Goal: Task Accomplishment & Management: Manage account settings

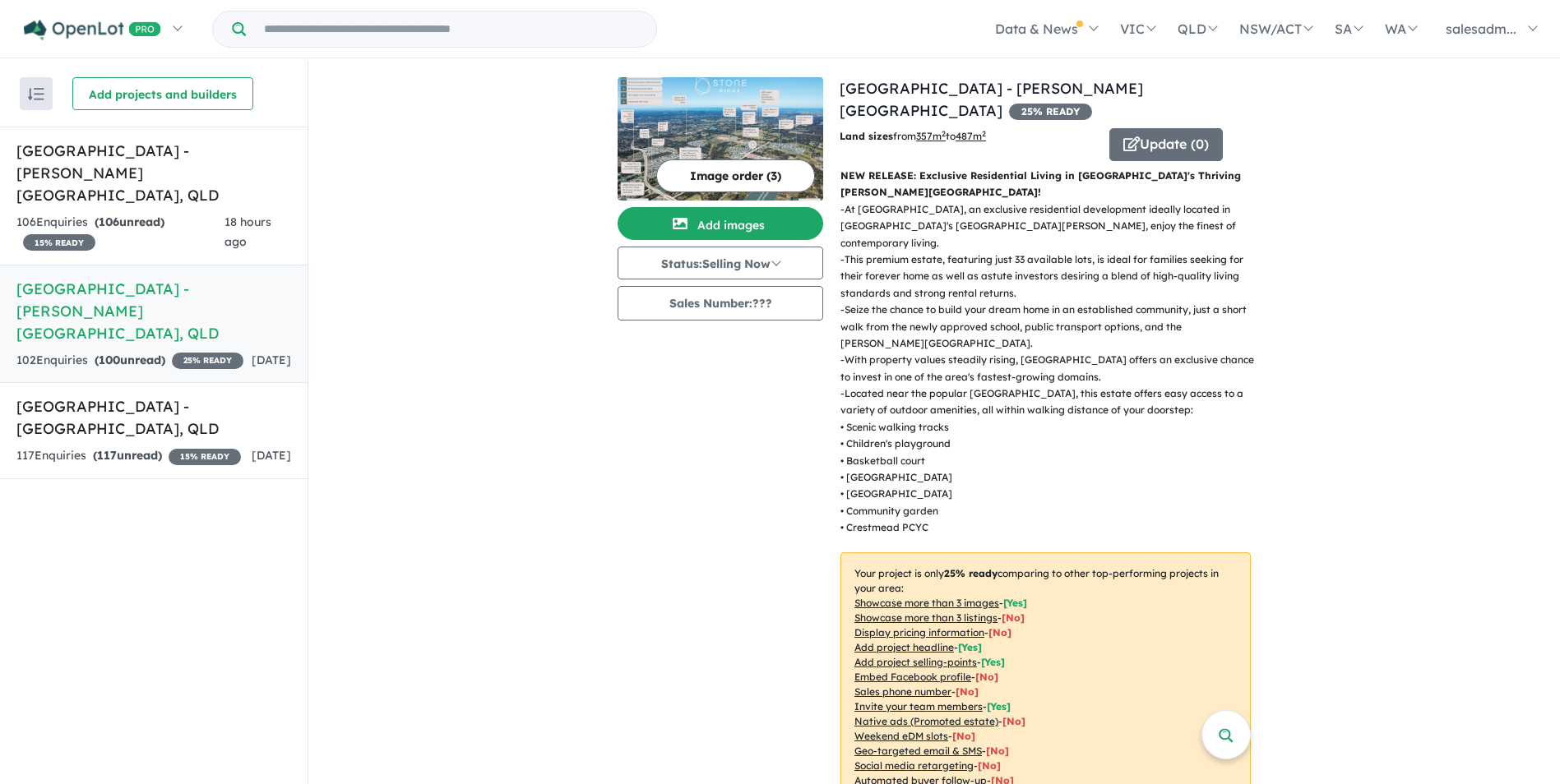
drag, startPoint x: 124, startPoint y: 428, endPoint x: 204, endPoint y: 255, distance: 190.6
click at [124, 448] on strong "( 117 unread)" at bounding box center [127, 455] width 69 height 15
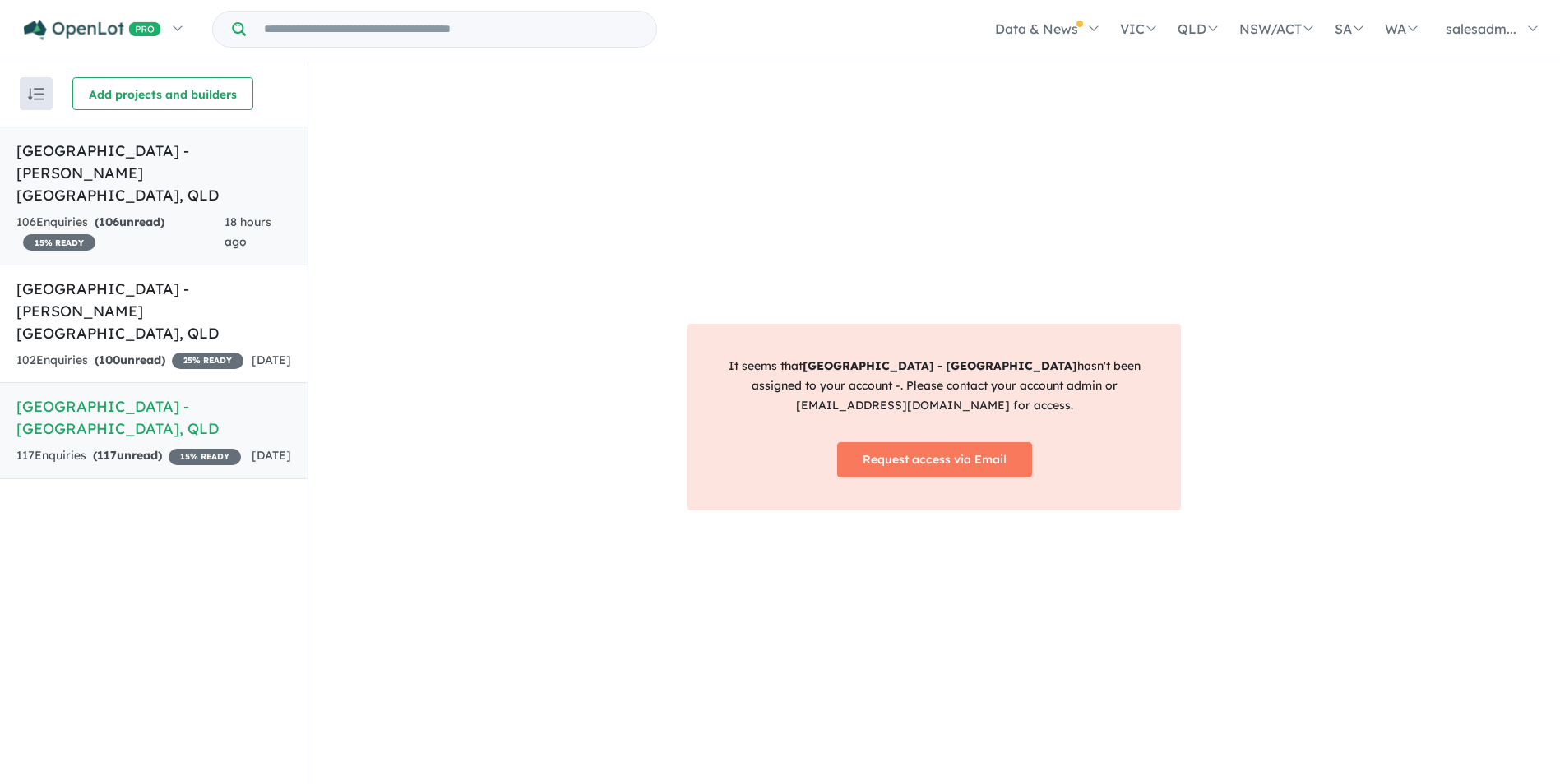
click at [222, 178] on h5 "[GEOGRAPHIC_DATA] - [PERSON_NAME][GEOGRAPHIC_DATA] , [GEOGRAPHIC_DATA]" at bounding box center [154, 173] width 275 height 67
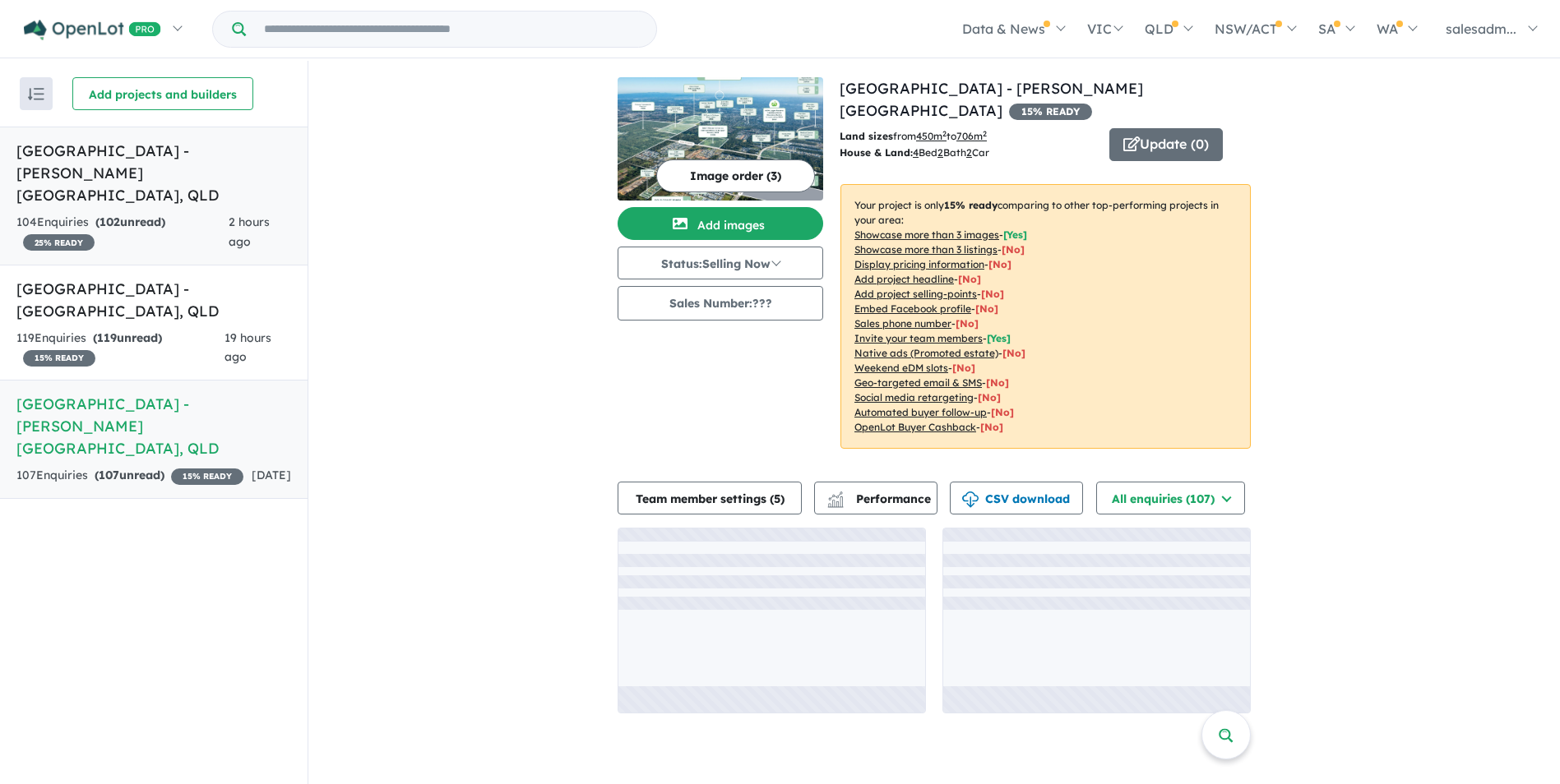
click at [153, 215] on strong "( 102 unread)" at bounding box center [130, 222] width 70 height 15
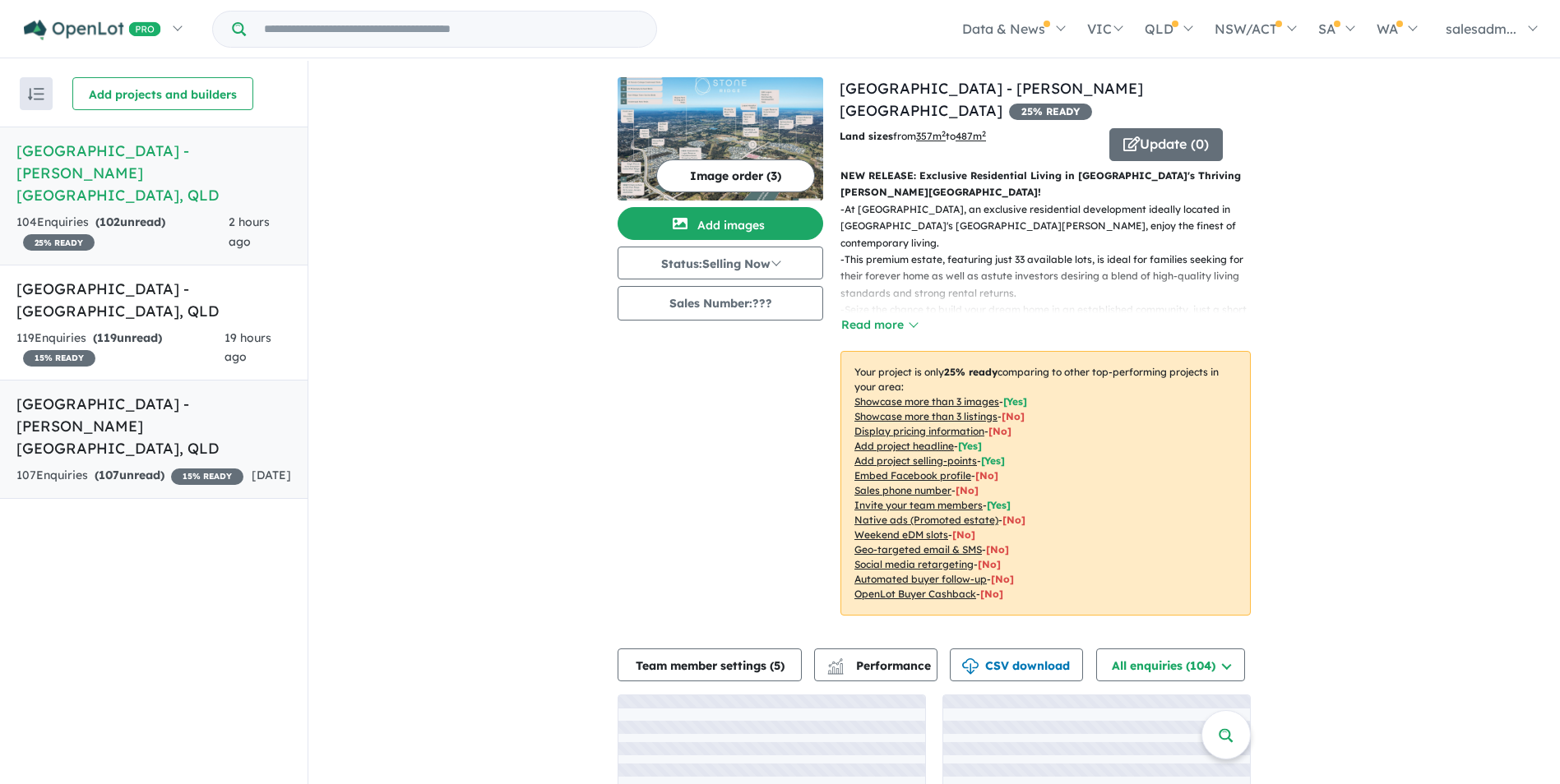
click at [159, 393] on h5 "[GEOGRAPHIC_DATA] - [PERSON_NAME][GEOGRAPHIC_DATA] , [GEOGRAPHIC_DATA]" at bounding box center [154, 427] width 275 height 67
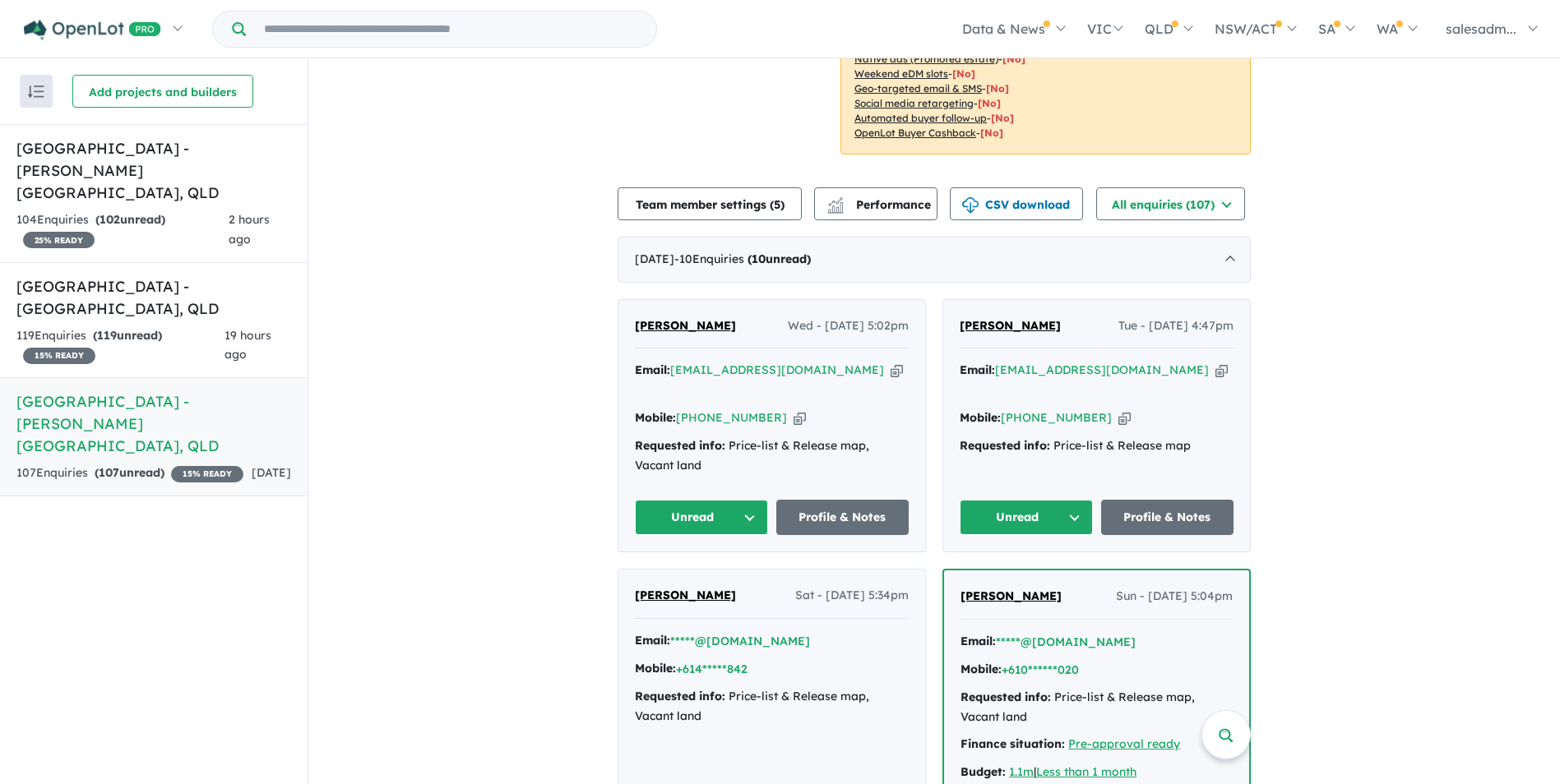
scroll to position [329, 0]
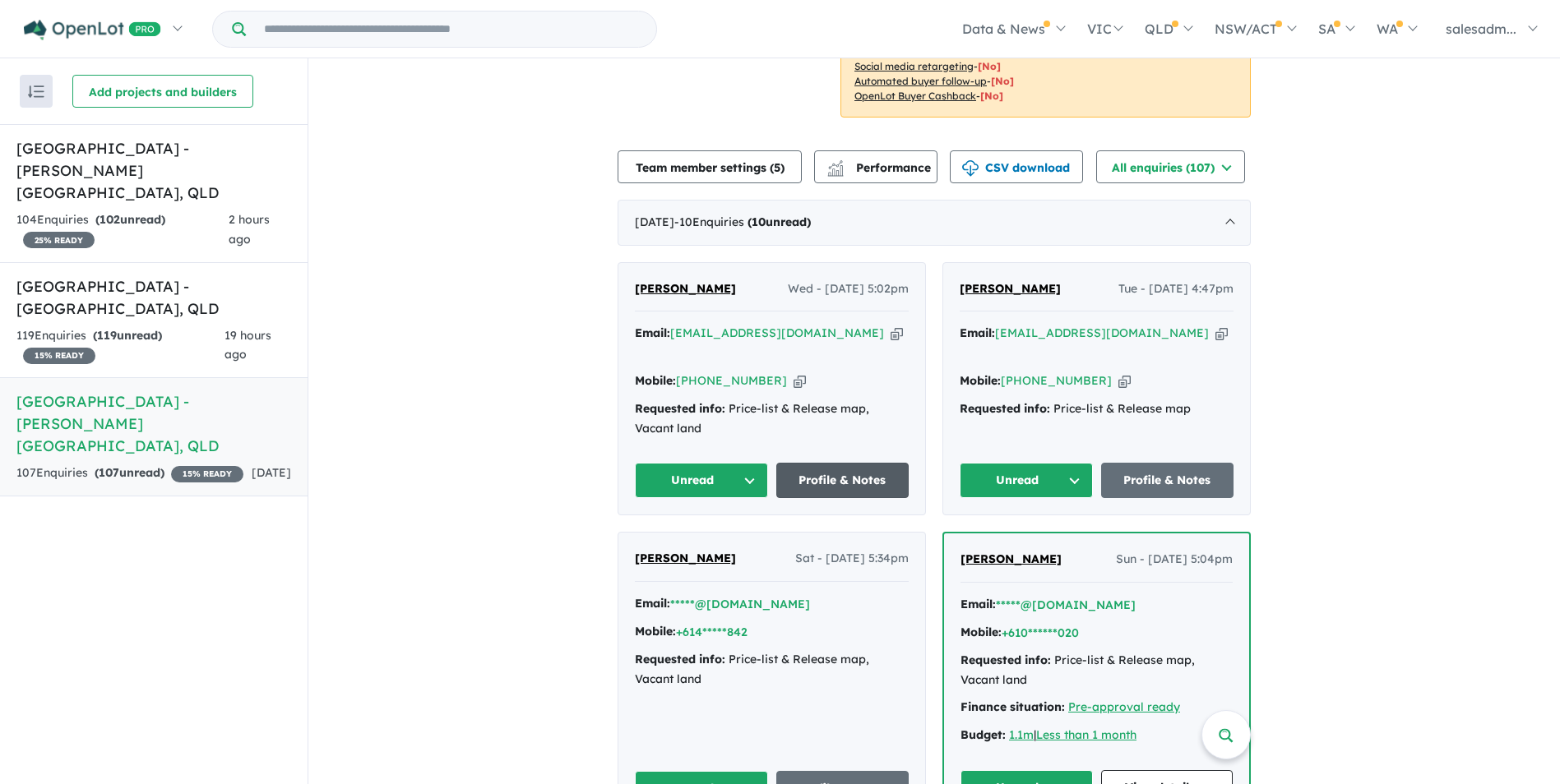
click at [853, 463] on link "Profile & Notes" at bounding box center [843, 480] width 133 height 35
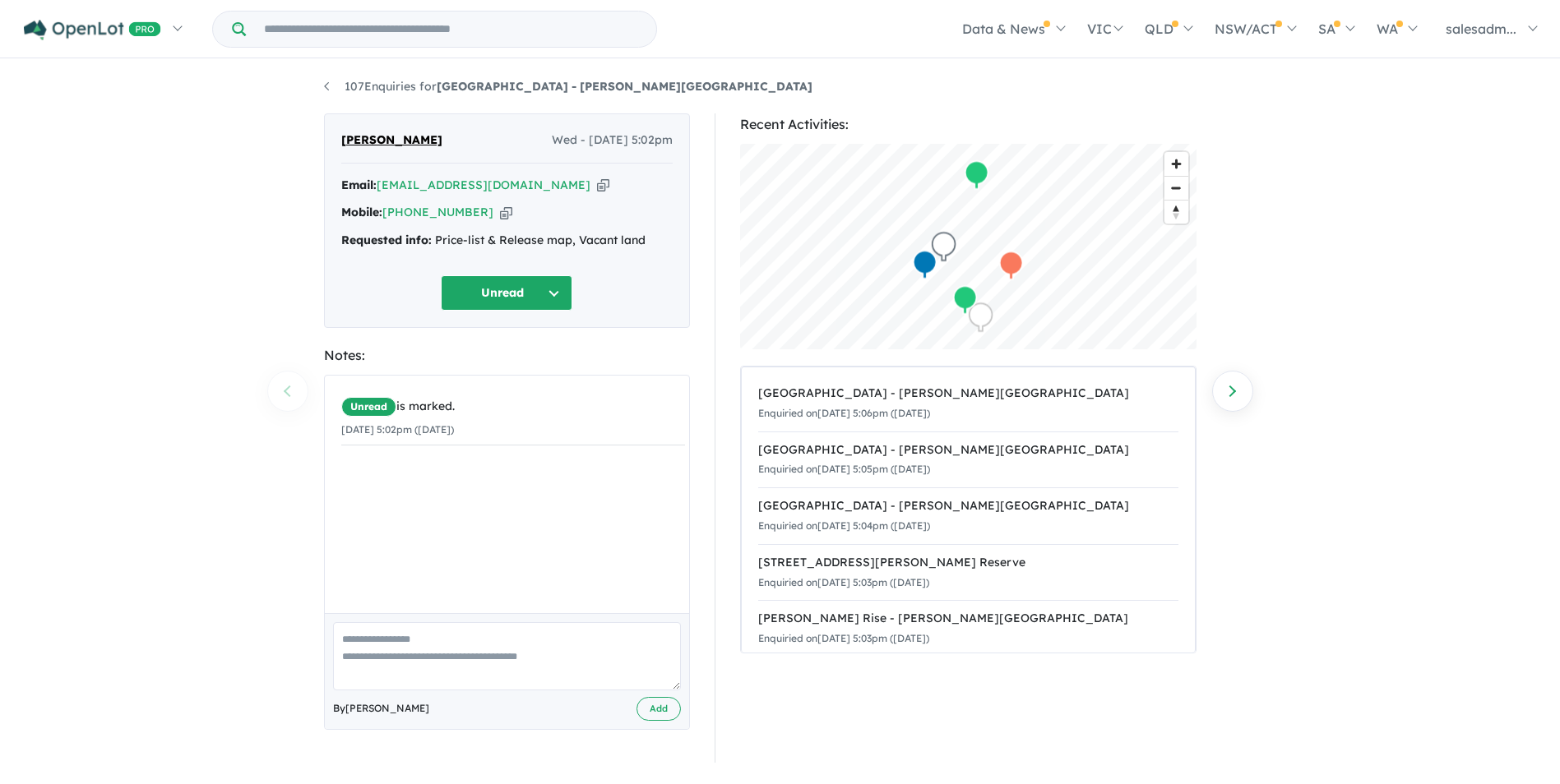
click at [500, 213] on icon "button" at bounding box center [506, 212] width 12 height 17
click at [597, 183] on icon "button" at bounding box center [603, 185] width 12 height 17
drag, startPoint x: 664, startPoint y: 244, endPoint x: 433, endPoint y: 260, distance: 231.6
click at [433, 260] on div "Amandeep Kaur Wed - 27/08/2025, 5:02pm Email: amanmaan127@gmail.com Copied! Mob…" at bounding box center [507, 221] width 366 height 215
copy div "Price-list & Release map, Vacant land"
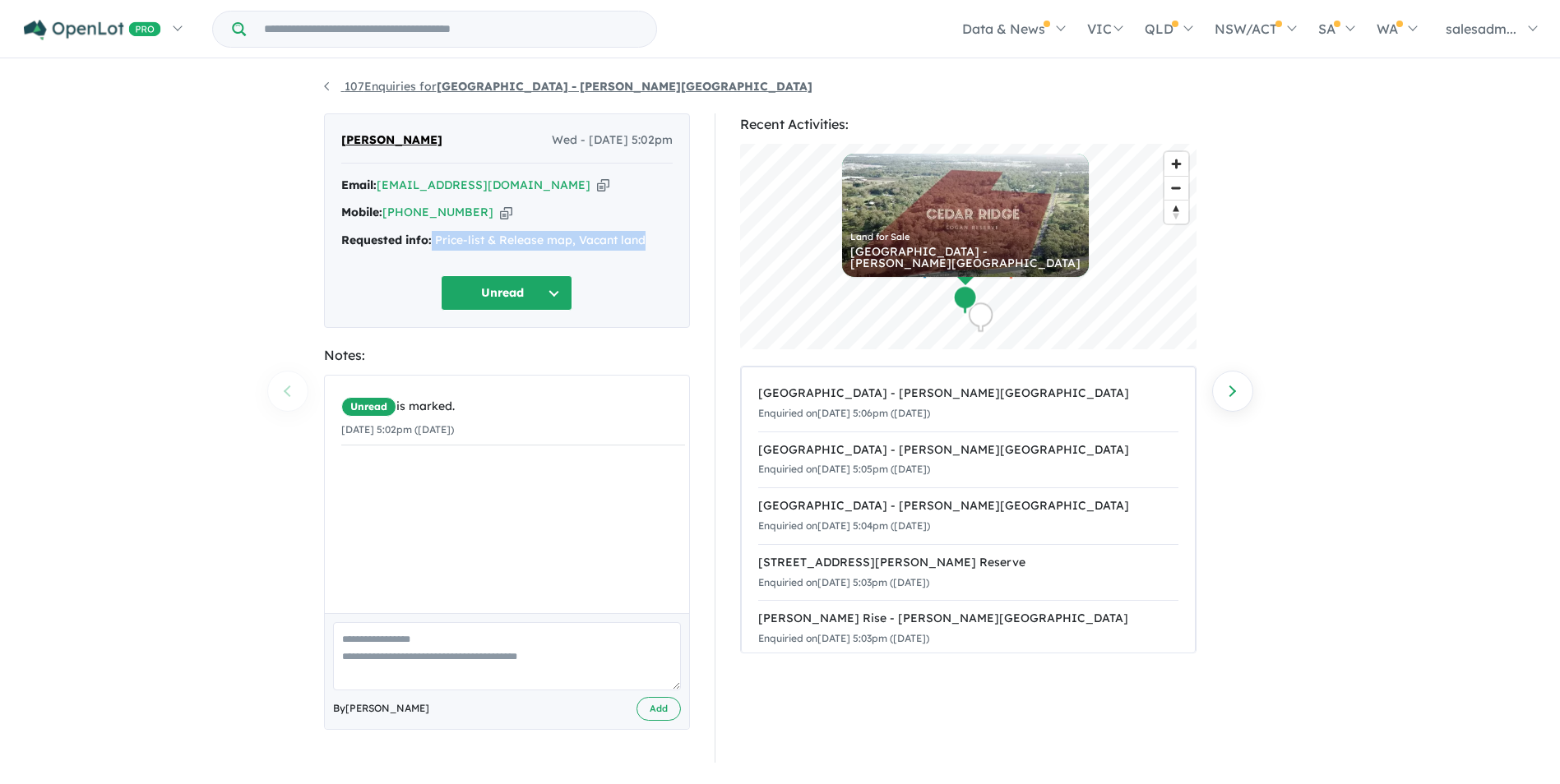
click at [404, 86] on link "107 Enquiries for Park Lane Reserve Estate - Logan Reserve" at bounding box center [568, 86] width 489 height 15
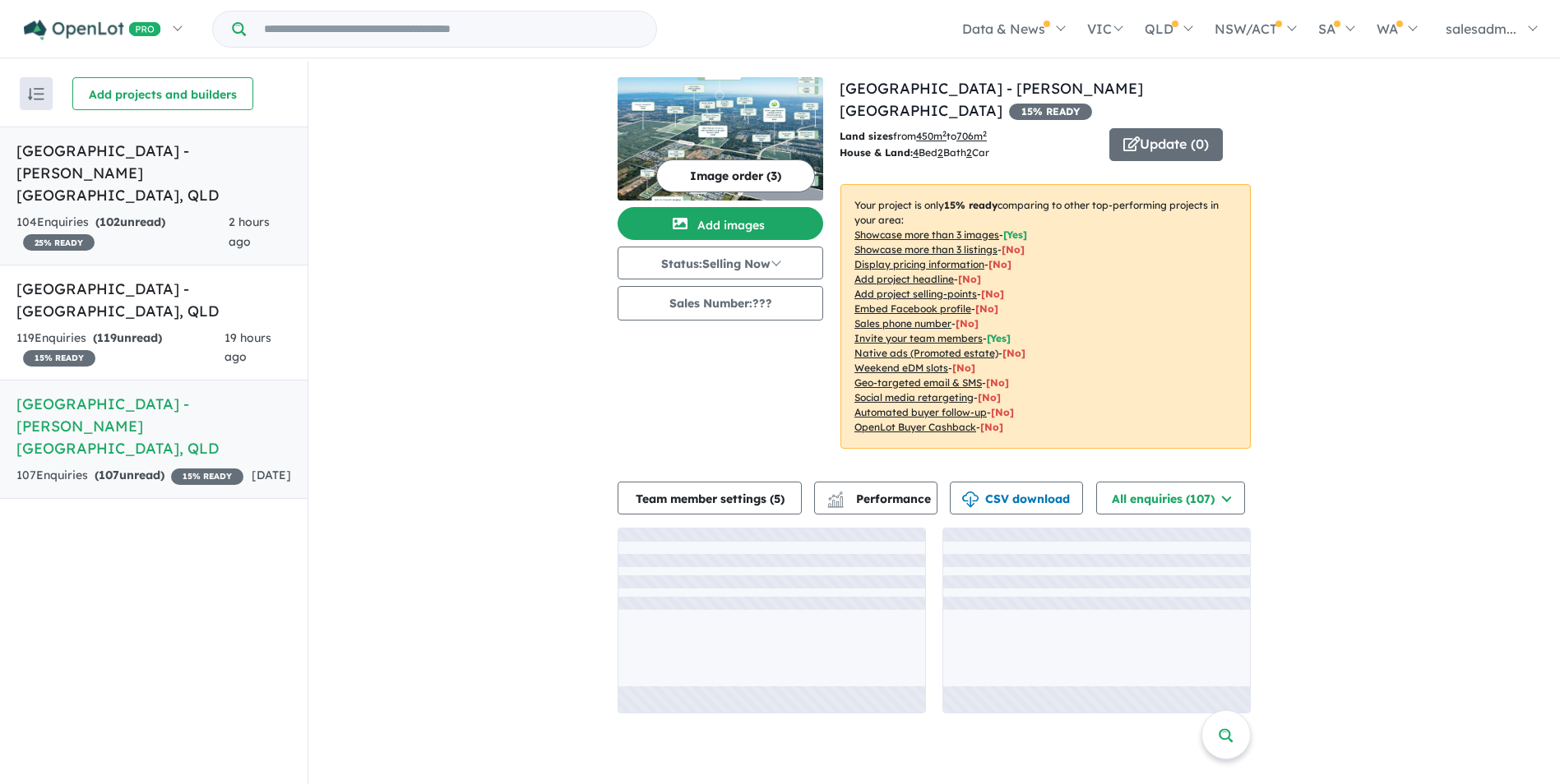
click at [164, 215] on strong "( 102 unread)" at bounding box center [130, 222] width 70 height 15
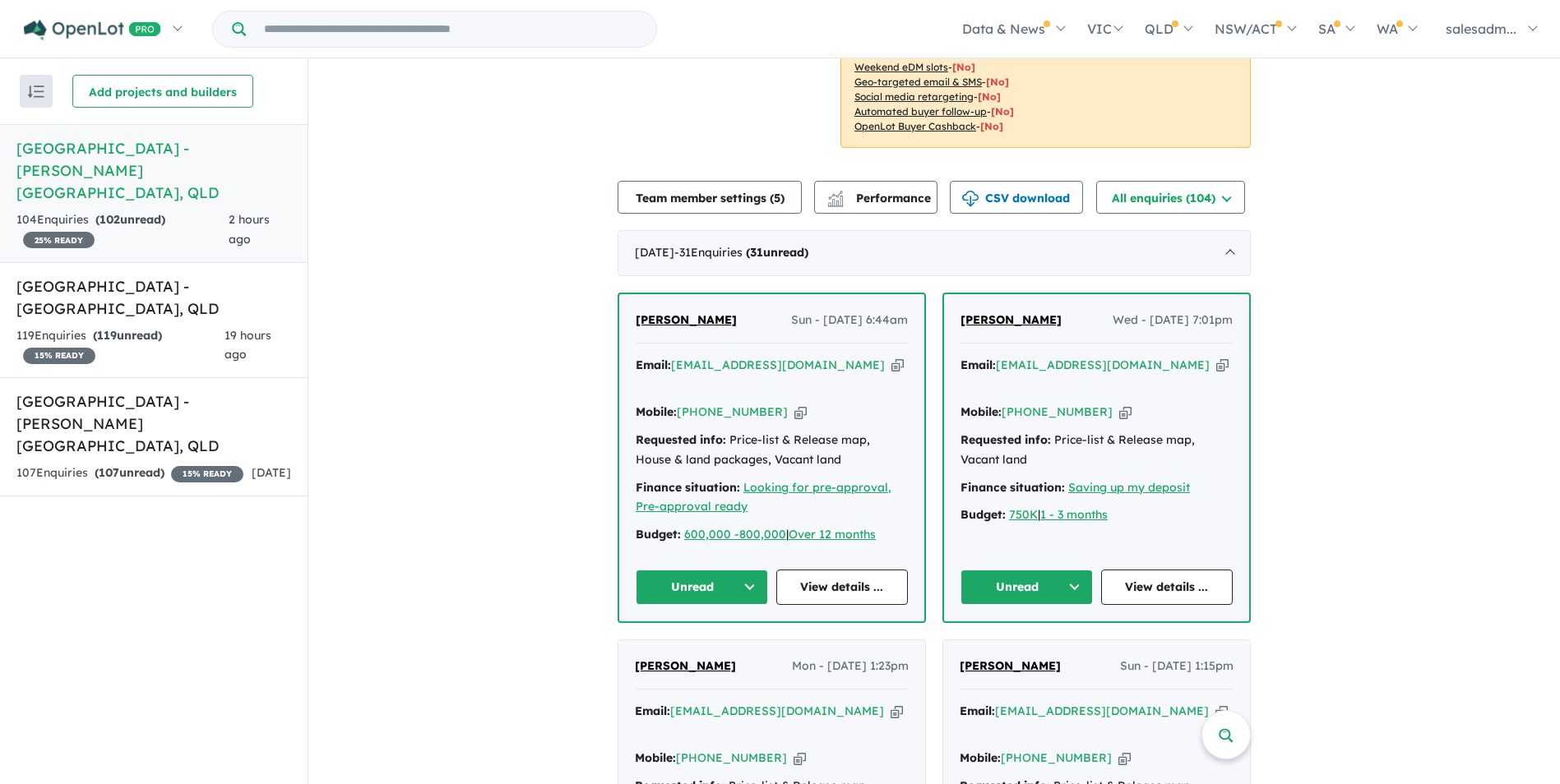
scroll to position [499, 0]
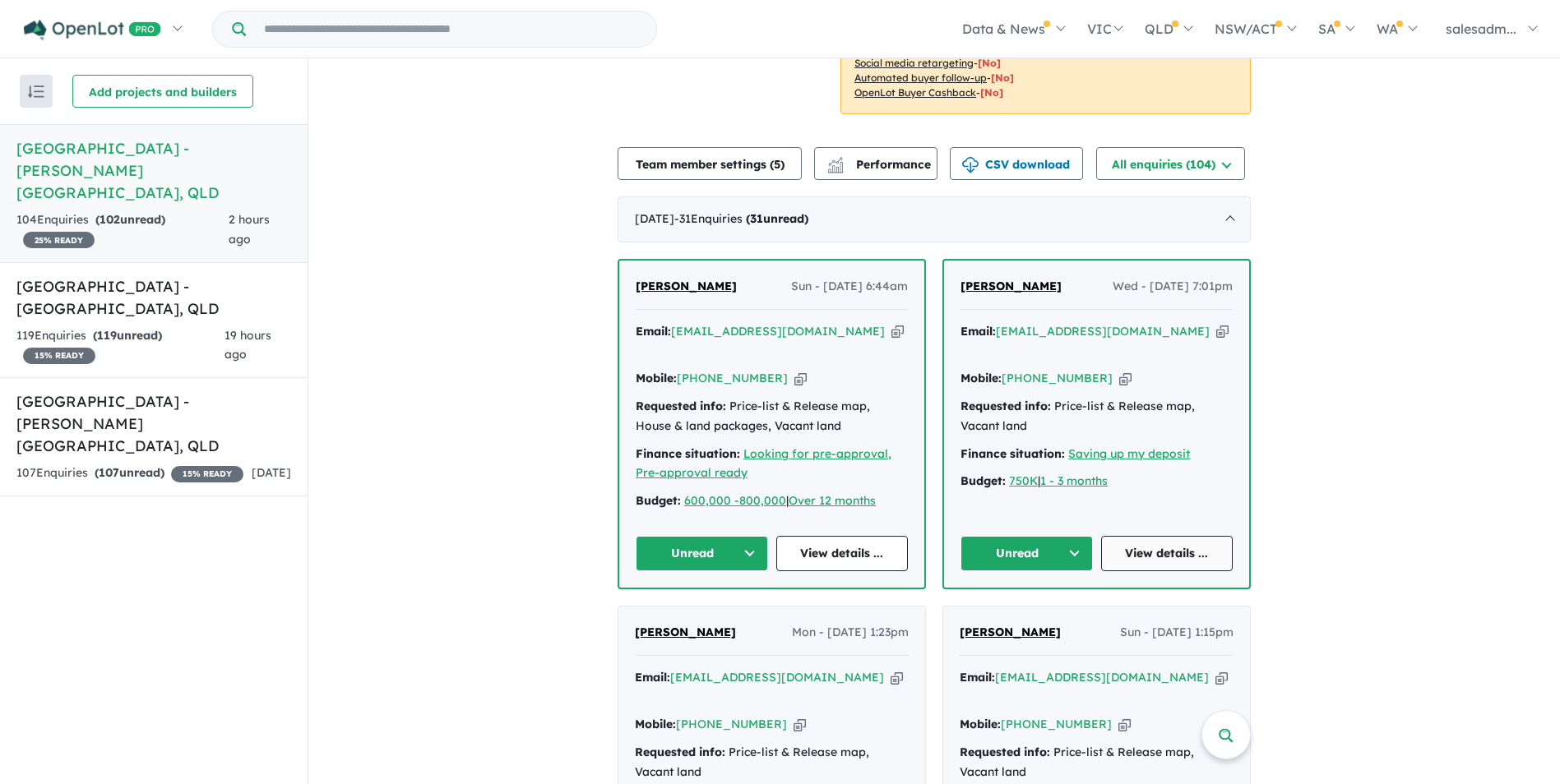
click at [1178, 536] on link "View details ..." at bounding box center [1167, 553] width 132 height 35
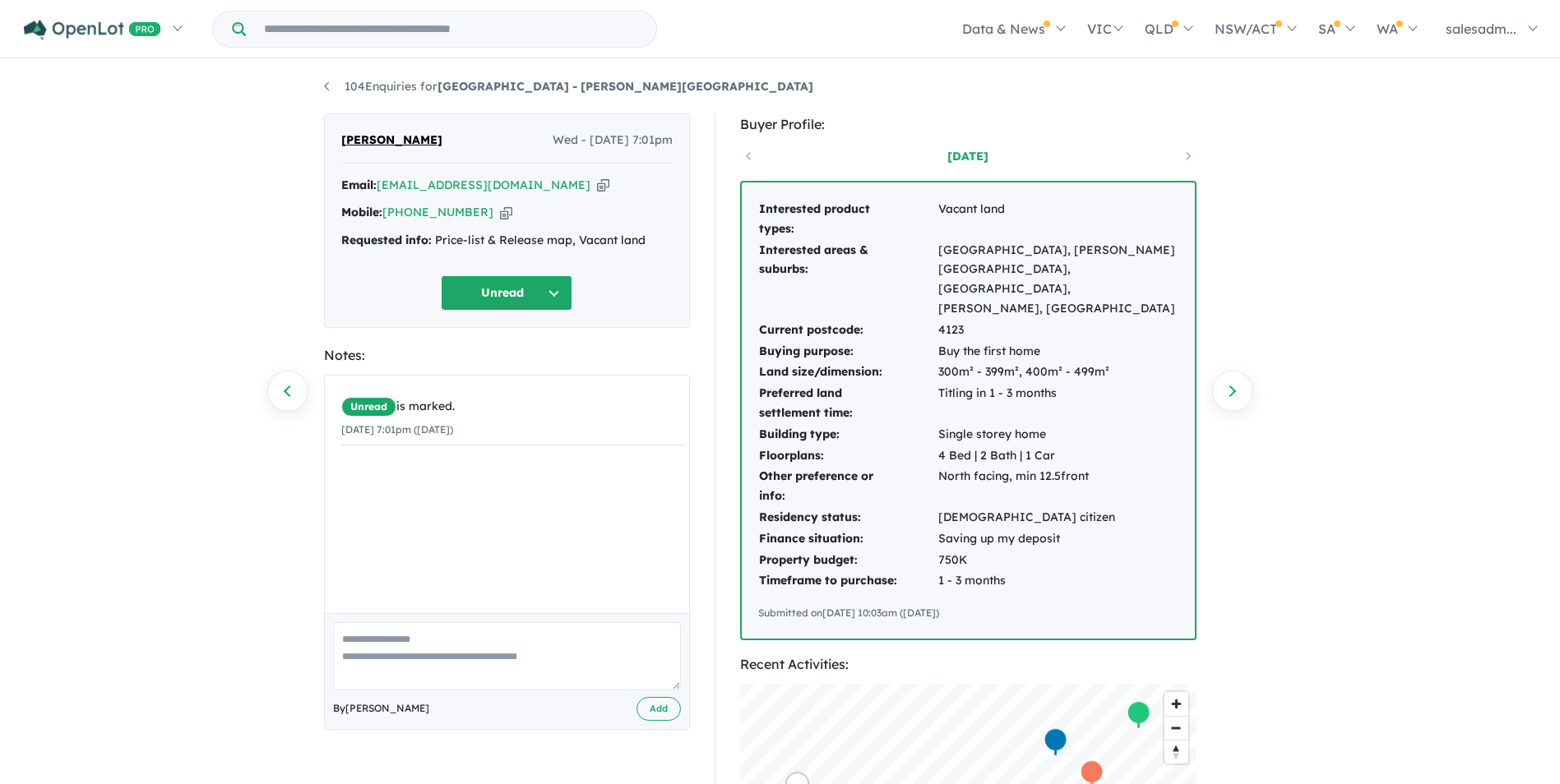
click at [597, 184] on icon "button" at bounding box center [603, 185] width 12 height 17
click at [500, 211] on icon "button" at bounding box center [506, 212] width 12 height 17
click at [597, 185] on icon "button" at bounding box center [603, 185] width 12 height 17
drag, startPoint x: 584, startPoint y: 246, endPoint x: 558, endPoint y: 247, distance: 26.0
click at [558, 247] on div "Requested info: Price-list & Release map, Vacant land" at bounding box center [507, 240] width 332 height 20
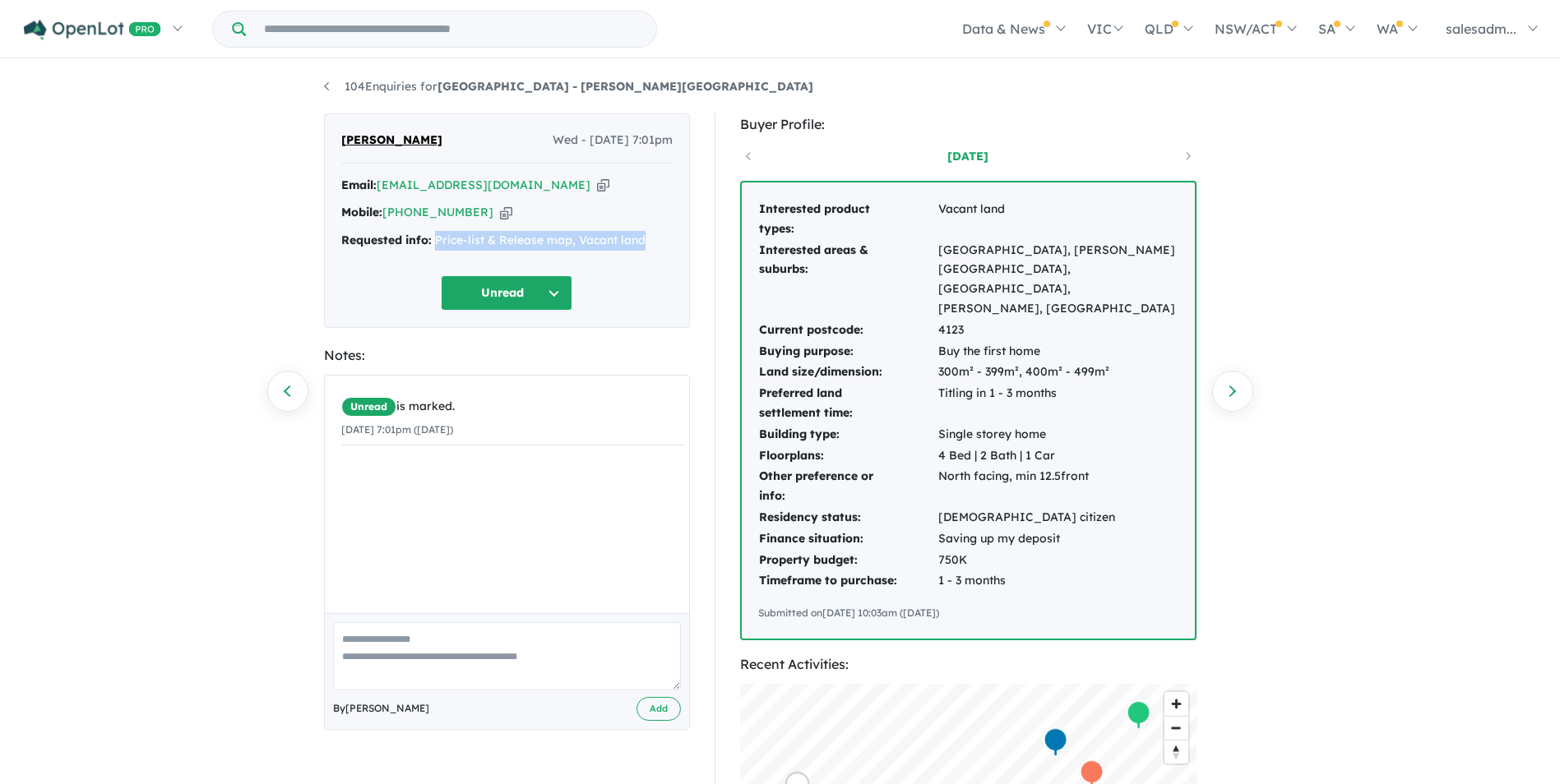
drag, startPoint x: 558, startPoint y: 247, endPoint x: 436, endPoint y: 252, distance: 122.1
click at [436, 252] on div "Email: komal300684@yahoo.com Copied! Mobile: +61 450 106 841 Copied! Requested …" at bounding box center [507, 217] width 332 height 83
copy div "Price-list & Release map, Vacant land"
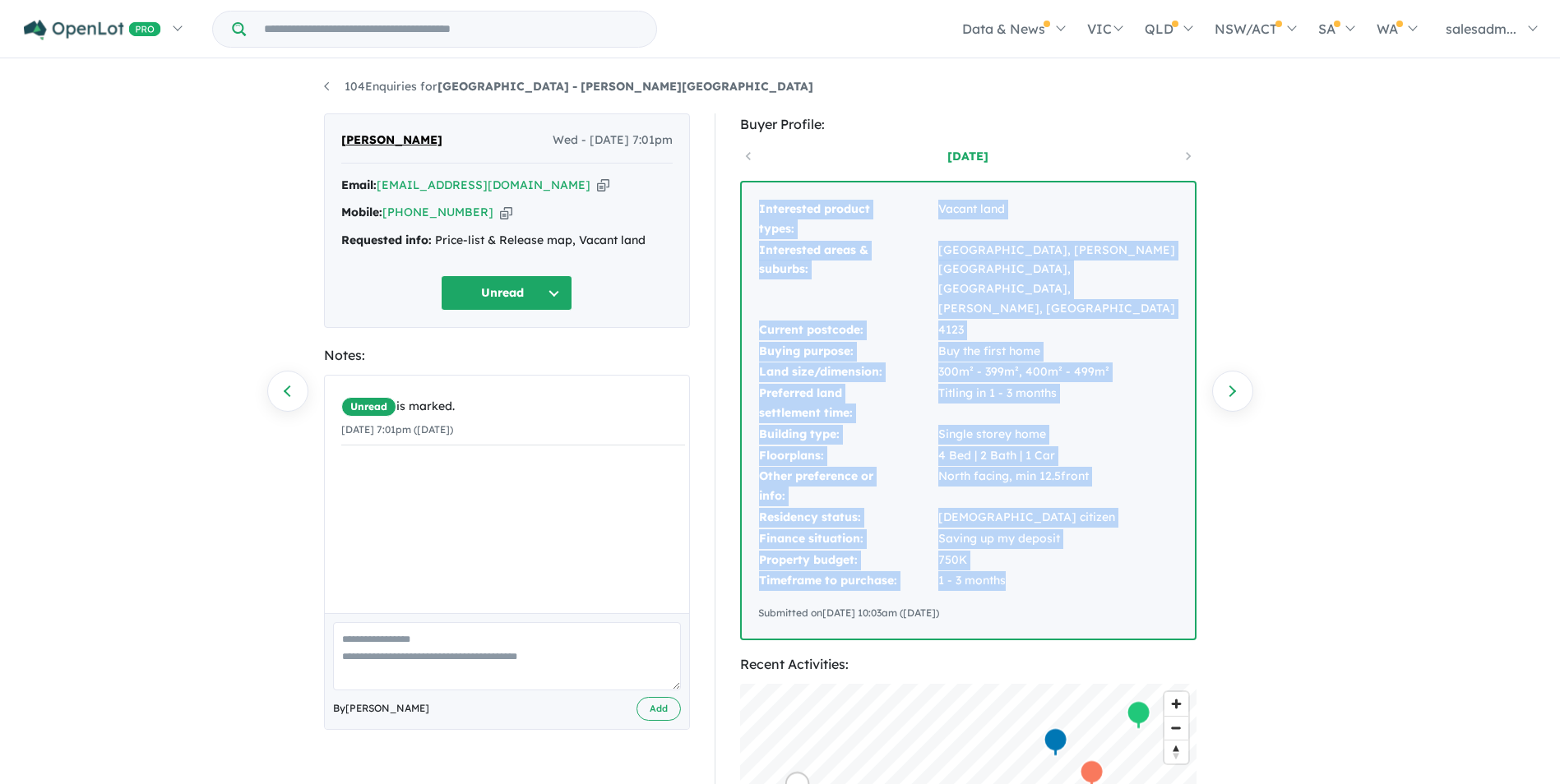
drag, startPoint x: 760, startPoint y: 213, endPoint x: 1110, endPoint y: 551, distance: 486.6
click at [1110, 551] on tbody "Interested product types: Vacant land Interested areas & suburbs: Park Ridge, C…" at bounding box center [968, 396] width 420 height 393
copy tbody "Interested product types: Vacant land Interested areas & suburbs: Park Ridge, C…"
click at [367, 79] on link "104 Enquiries for Stone Ridge Estate - Logan Reserve" at bounding box center [569, 86] width 490 height 15
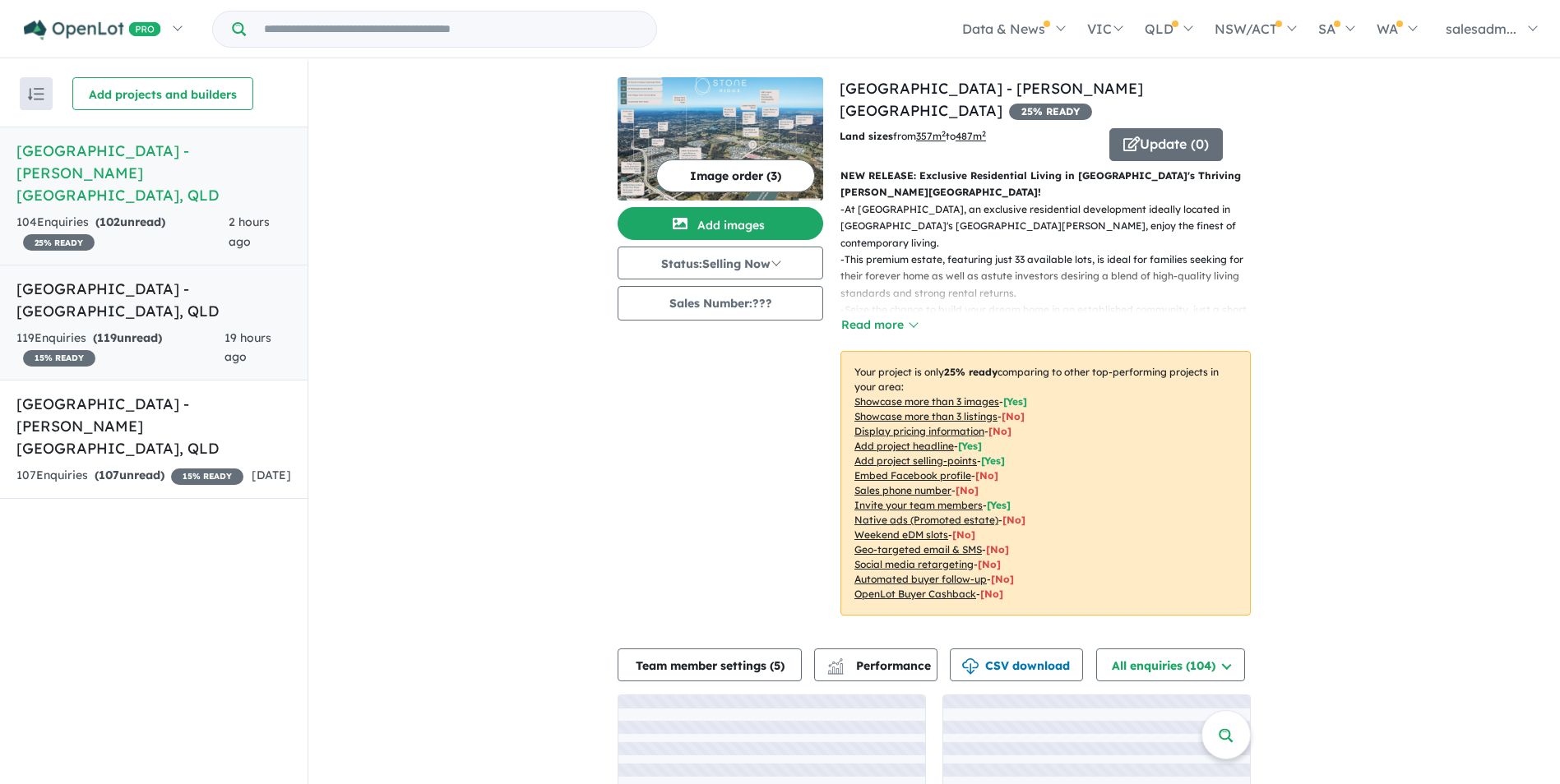
click at [133, 304] on link "Aviary Ridge Estate - Park Ridge , QLD 119 Enquir ies ( 119 unread) 15 % READY …" at bounding box center [154, 323] width 308 height 117
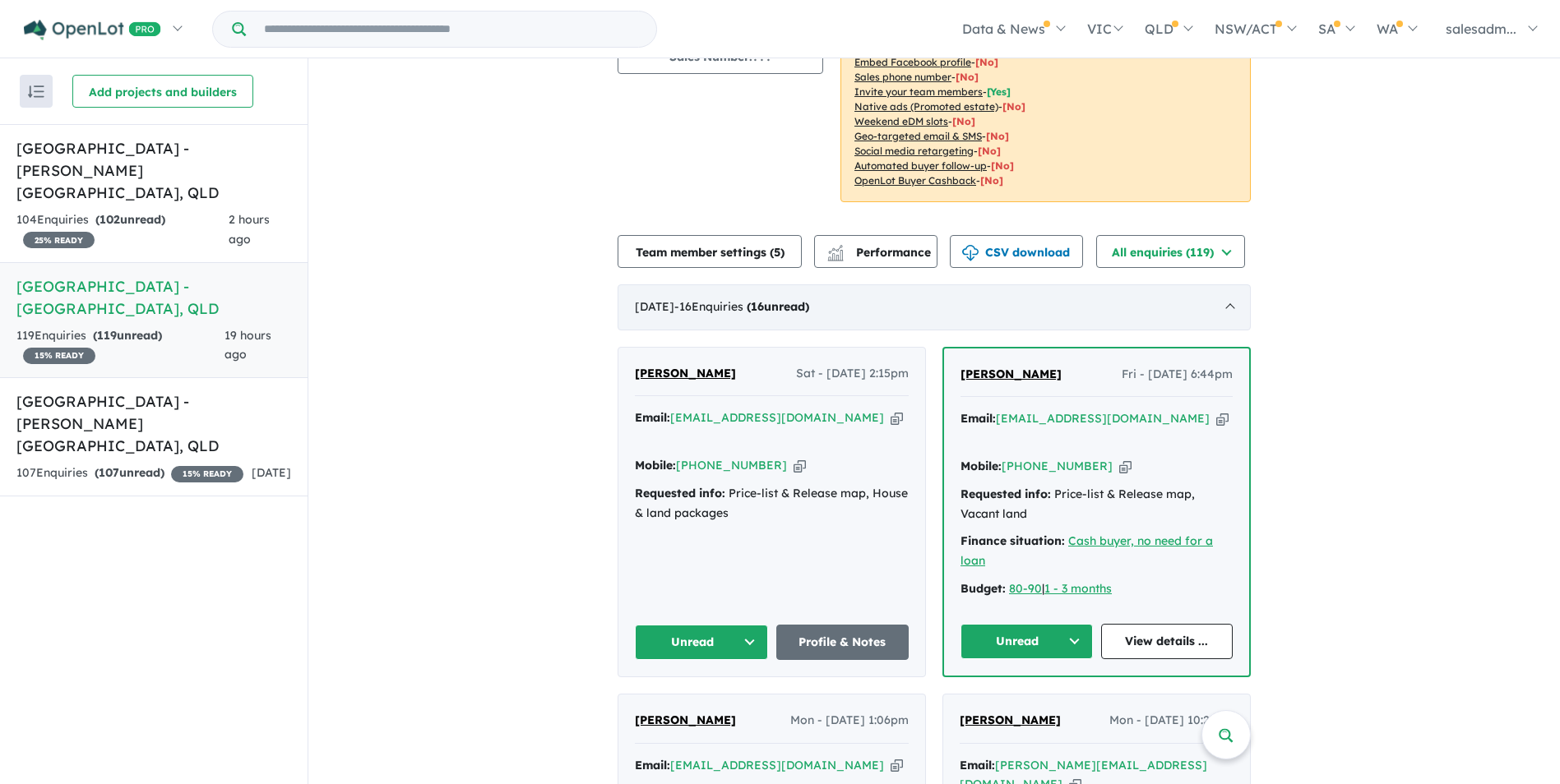
scroll to position [246, 0]
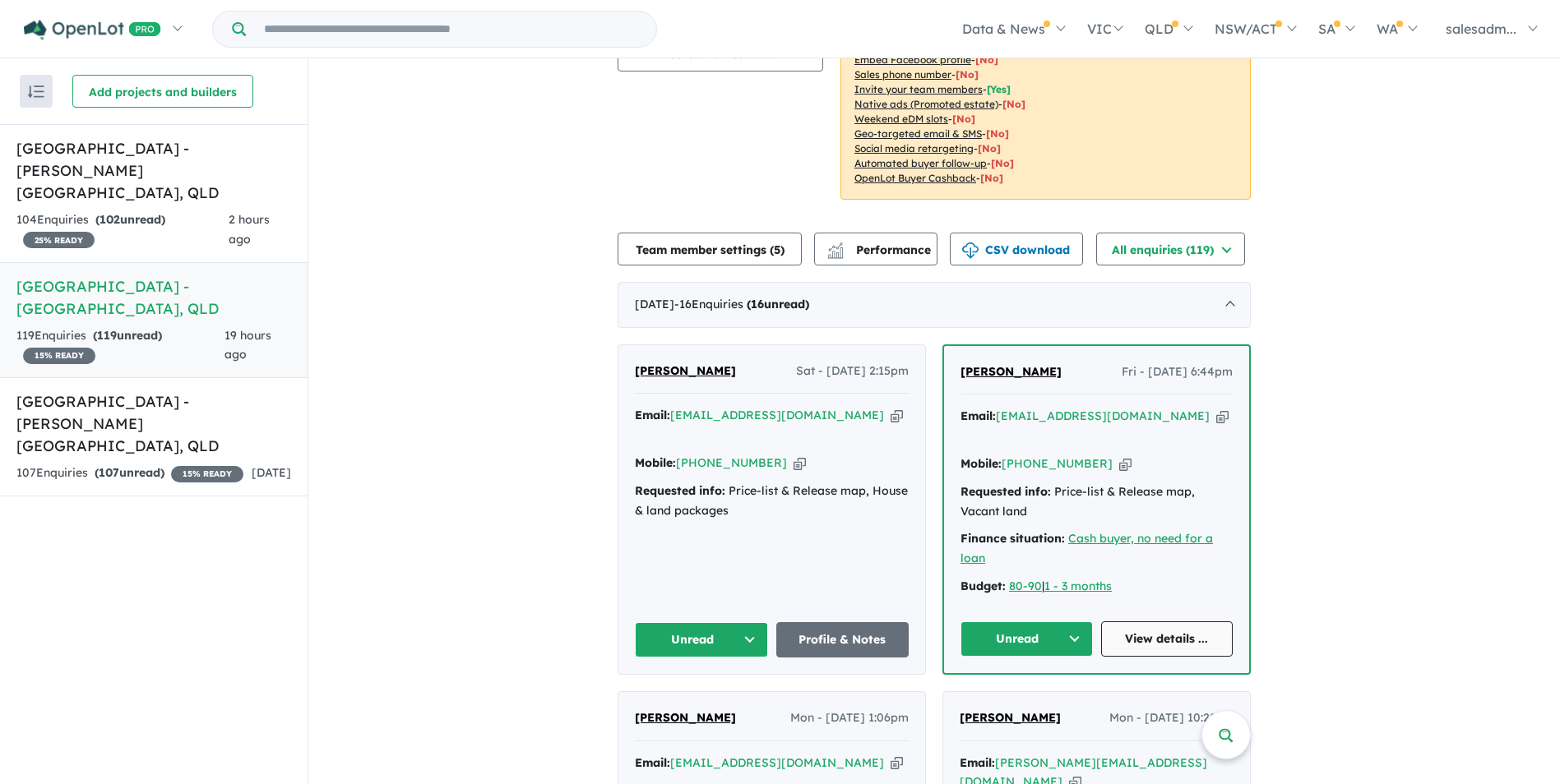
click at [1165, 622] on link "View details ..." at bounding box center [1167, 639] width 132 height 35
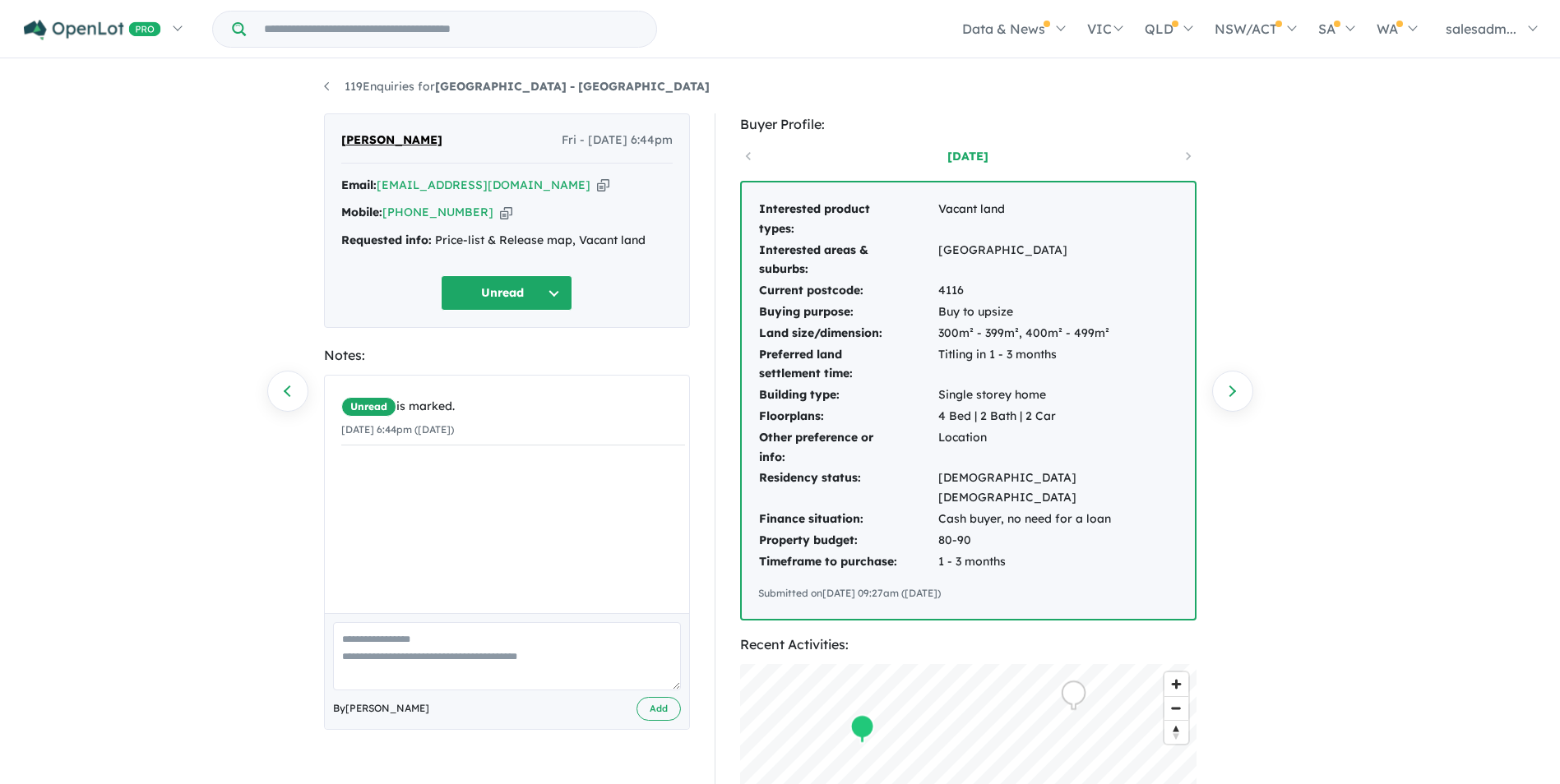
click at [597, 183] on icon "button" at bounding box center [603, 185] width 12 height 17
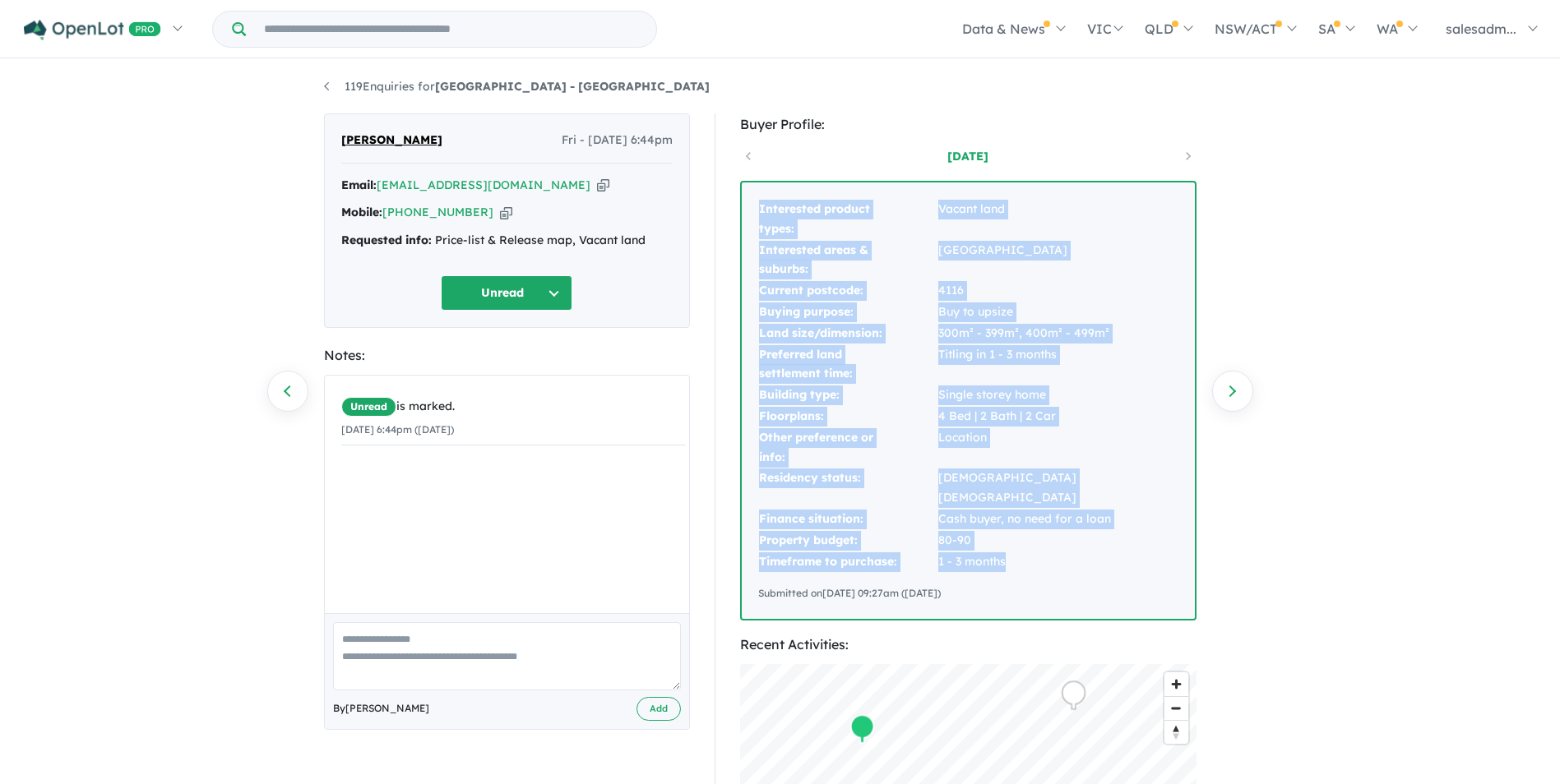
drag, startPoint x: 752, startPoint y: 201, endPoint x: 1109, endPoint y: 542, distance: 493.7
click at [1109, 542] on div "Interested product types: Vacant land Interested areas & suburbs: [GEOGRAPHIC_D…" at bounding box center [969, 401] width 454 height 436
copy tbody "Interested product types: Vacant land Interested areas & suburbs: [GEOGRAPHIC_D…"
click at [384, 87] on link "119 Enquiries for Aviary Ridge Estate - Park Ridge" at bounding box center [516, 86] width 386 height 15
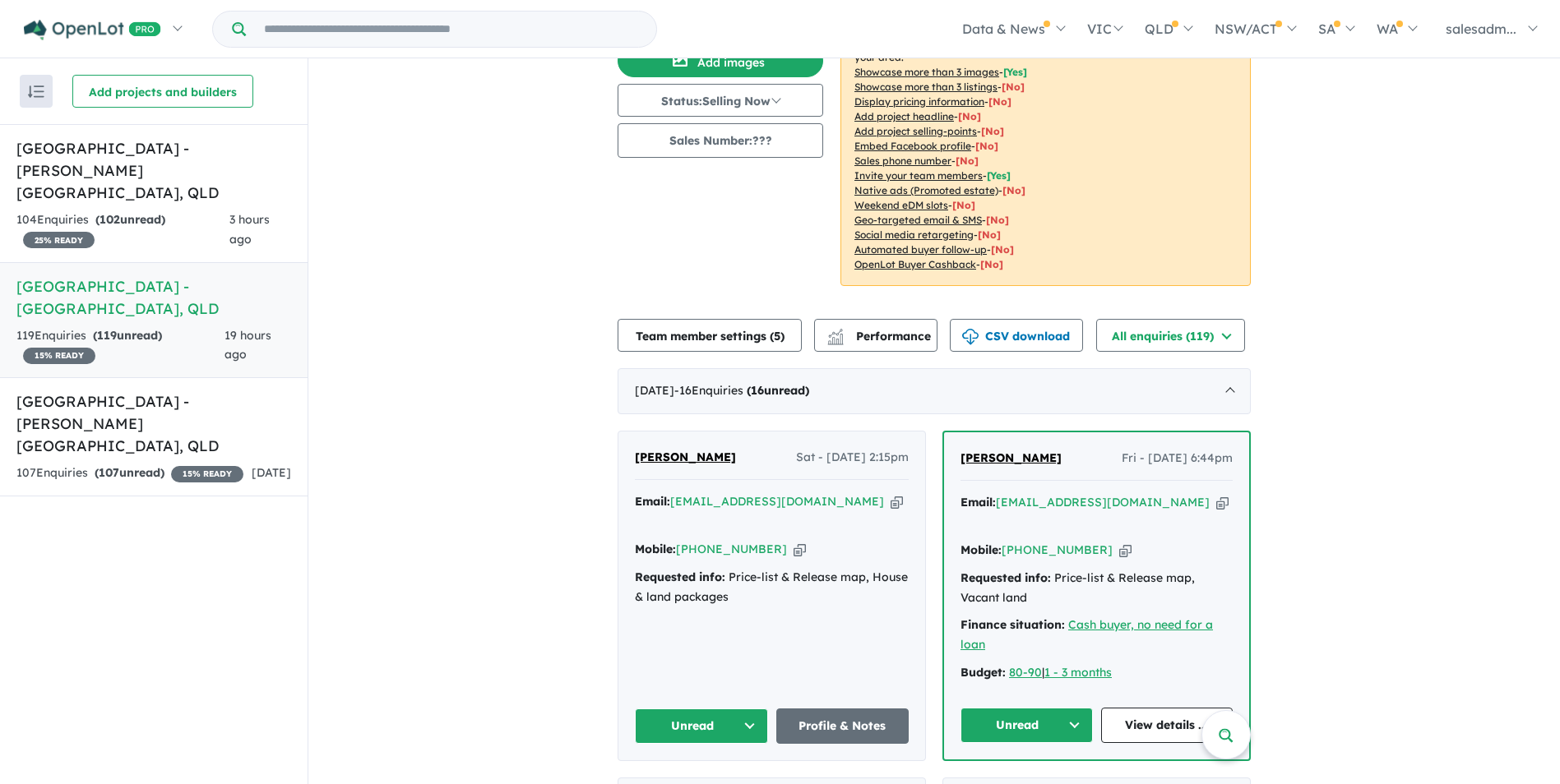
scroll to position [246, 0]
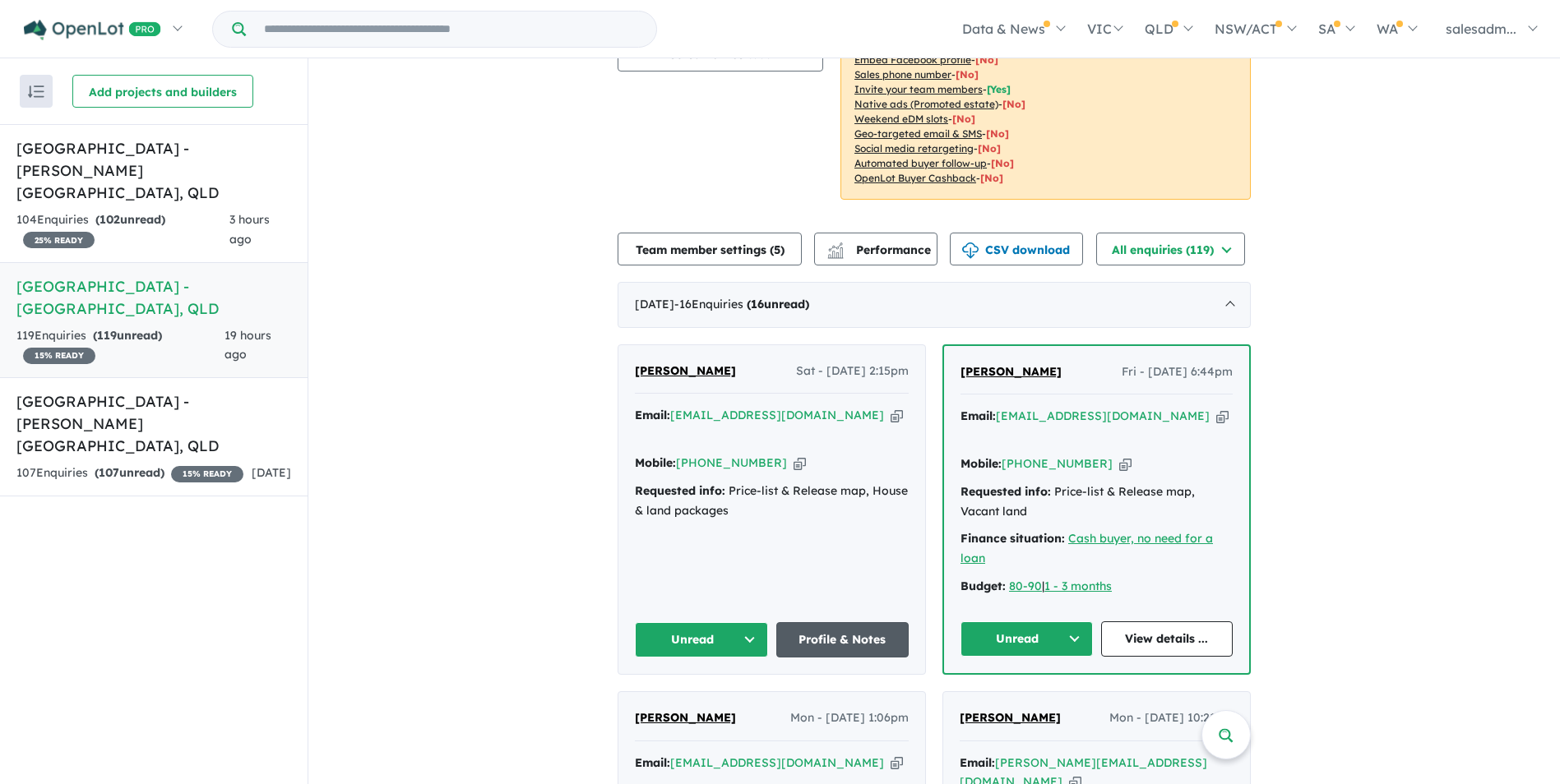
click at [821, 623] on link "Profile & Notes" at bounding box center [843, 640] width 133 height 35
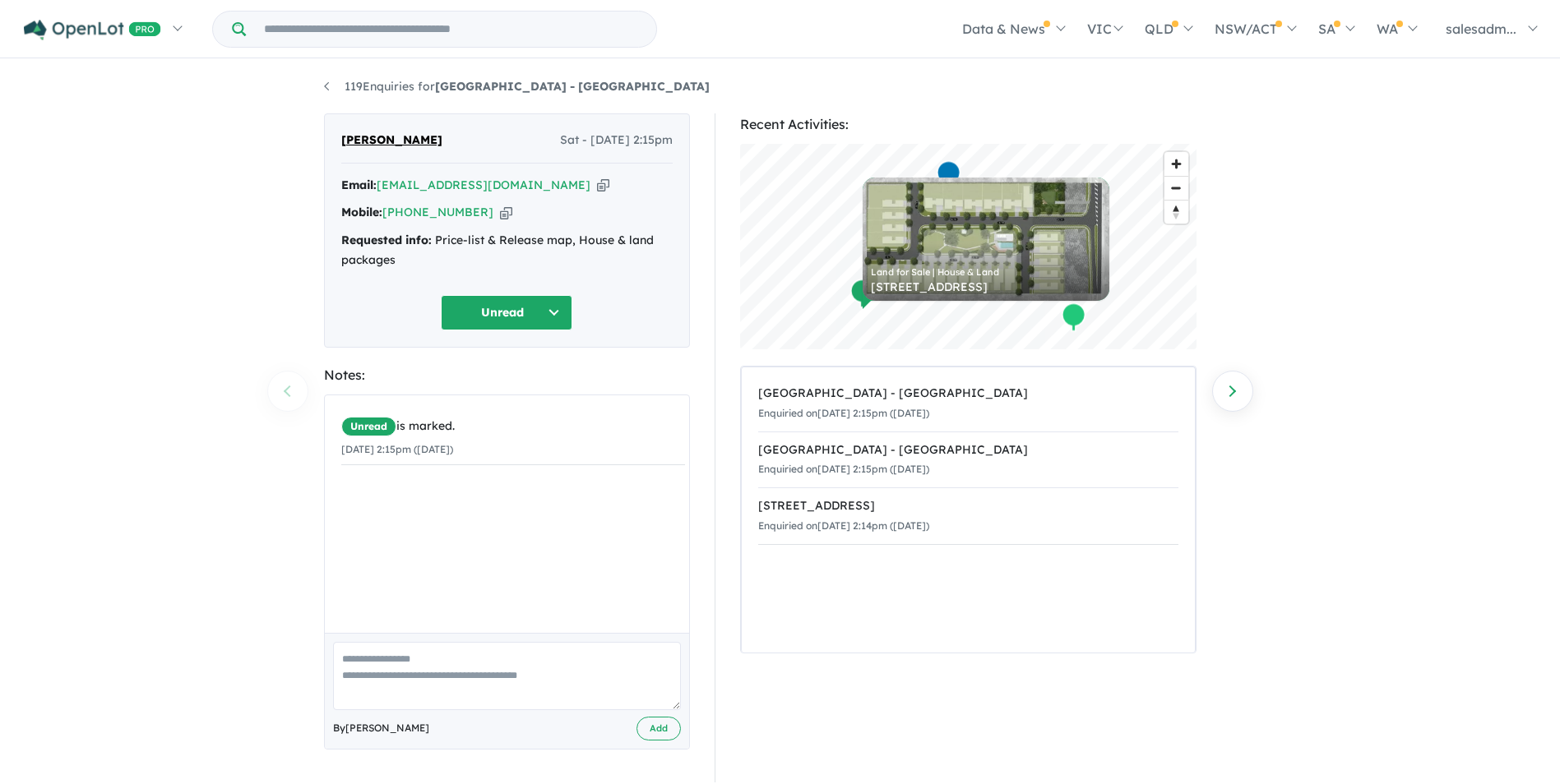
click at [597, 185] on icon "button" at bounding box center [603, 185] width 12 height 17
click at [472, 94] on li "119 Enquiries for [GEOGRAPHIC_DATA] - [GEOGRAPHIC_DATA]" at bounding box center [516, 87] width 386 height 20
click at [448, 87] on strong "[GEOGRAPHIC_DATA] - [GEOGRAPHIC_DATA]" at bounding box center [572, 86] width 275 height 15
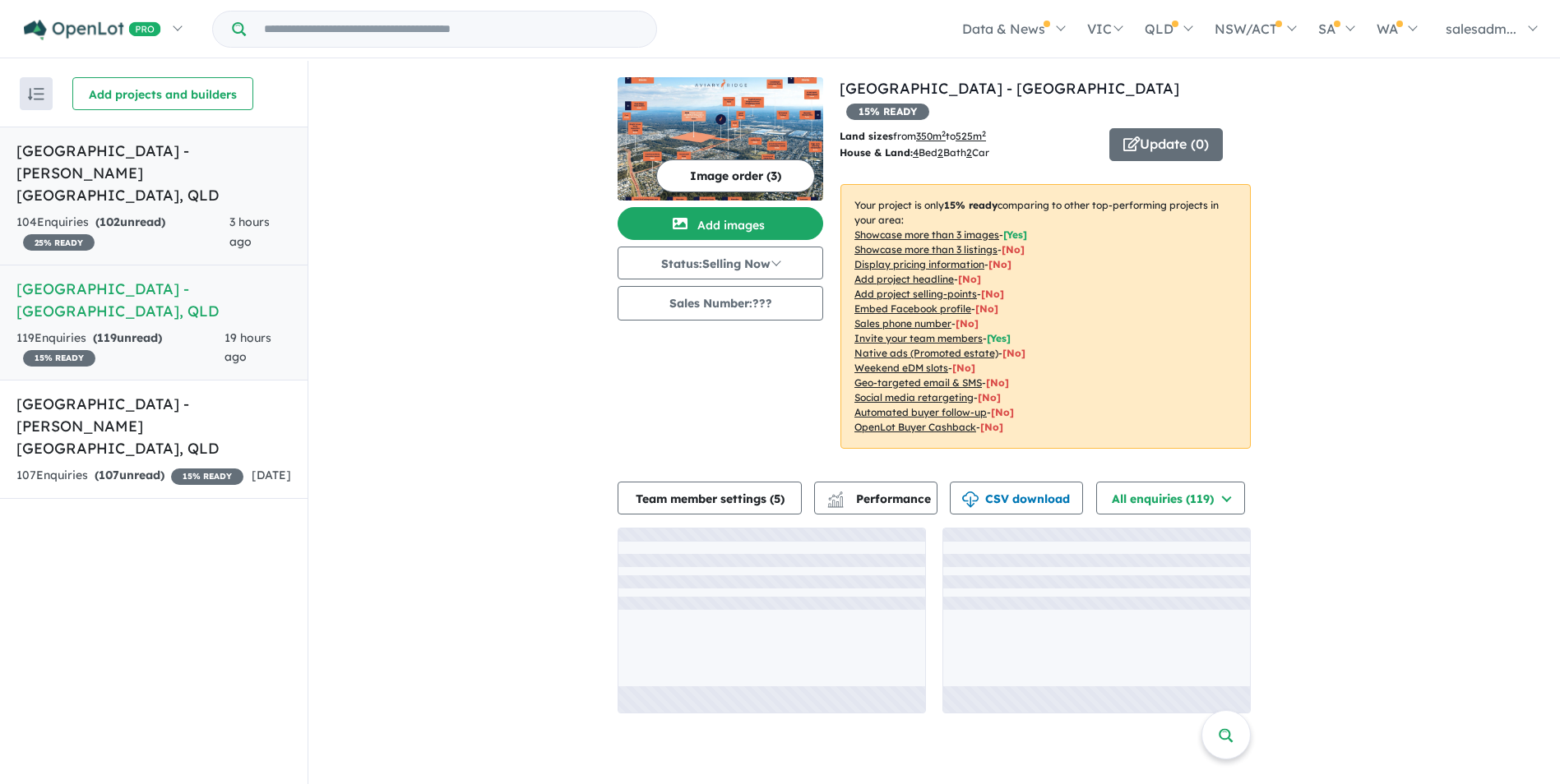
click at [137, 215] on strong "( 102 unread)" at bounding box center [130, 222] width 70 height 15
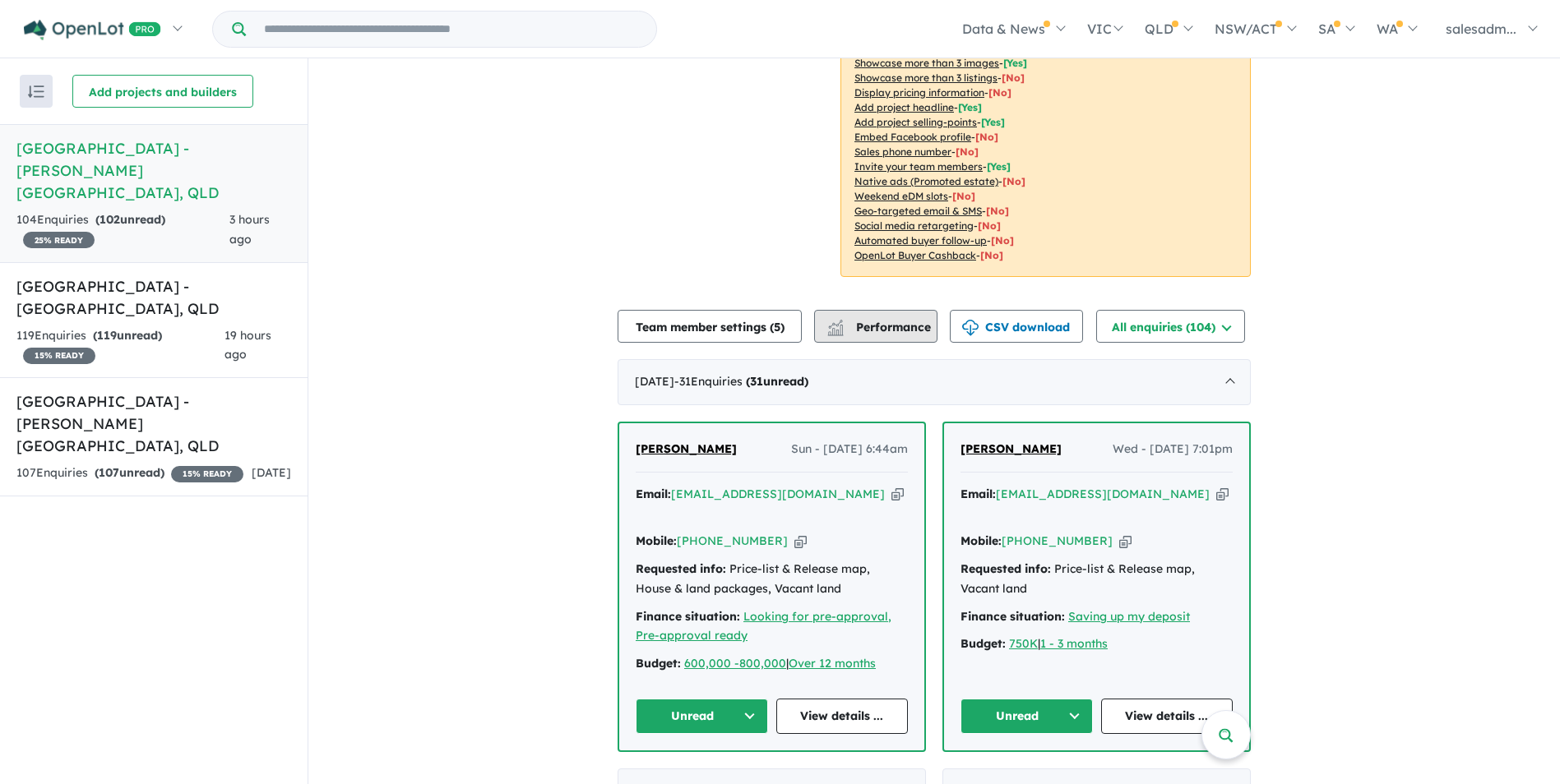
scroll to position [416, 0]
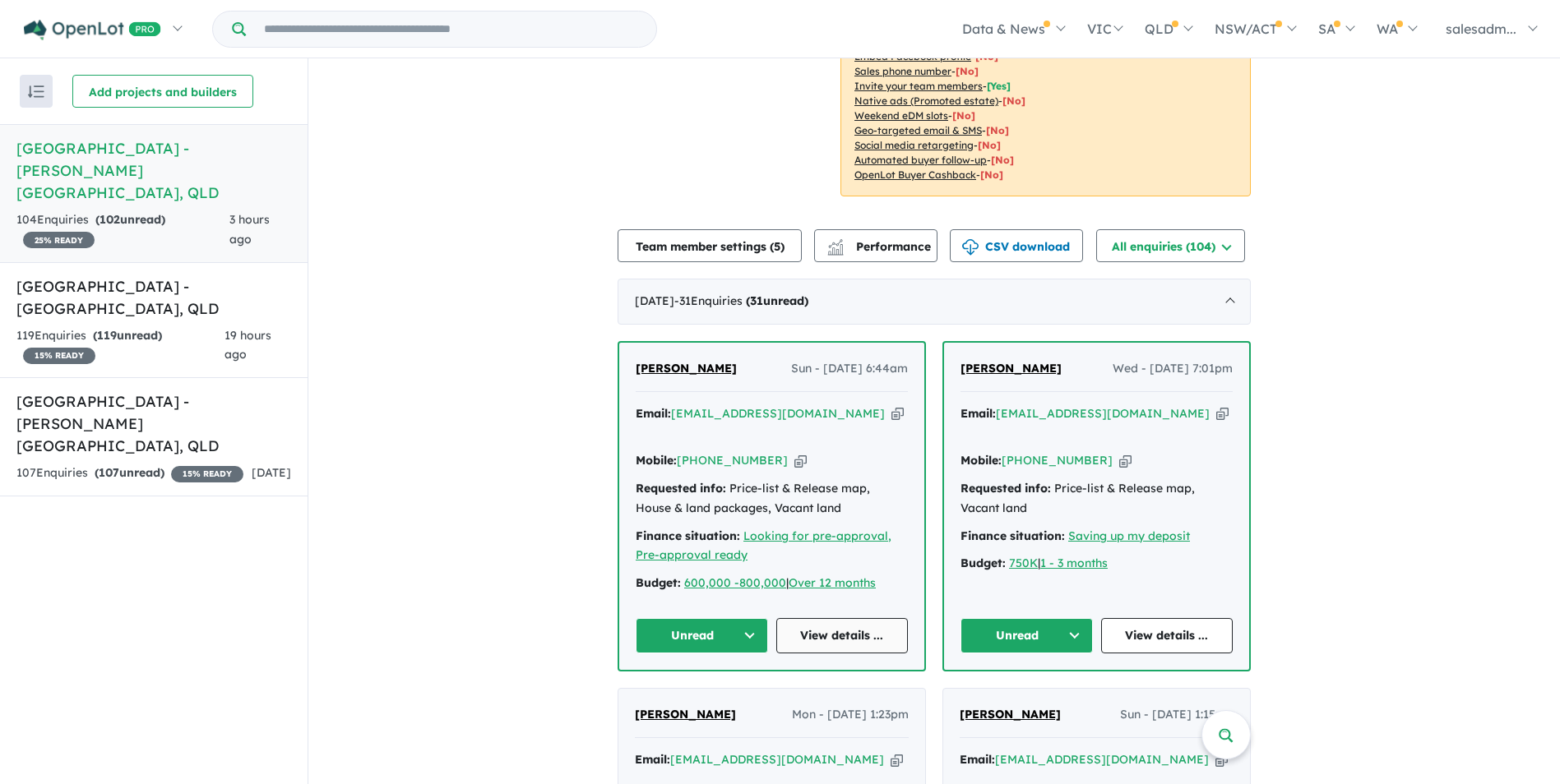
click at [840, 618] on link "View details ..." at bounding box center [843, 635] width 132 height 35
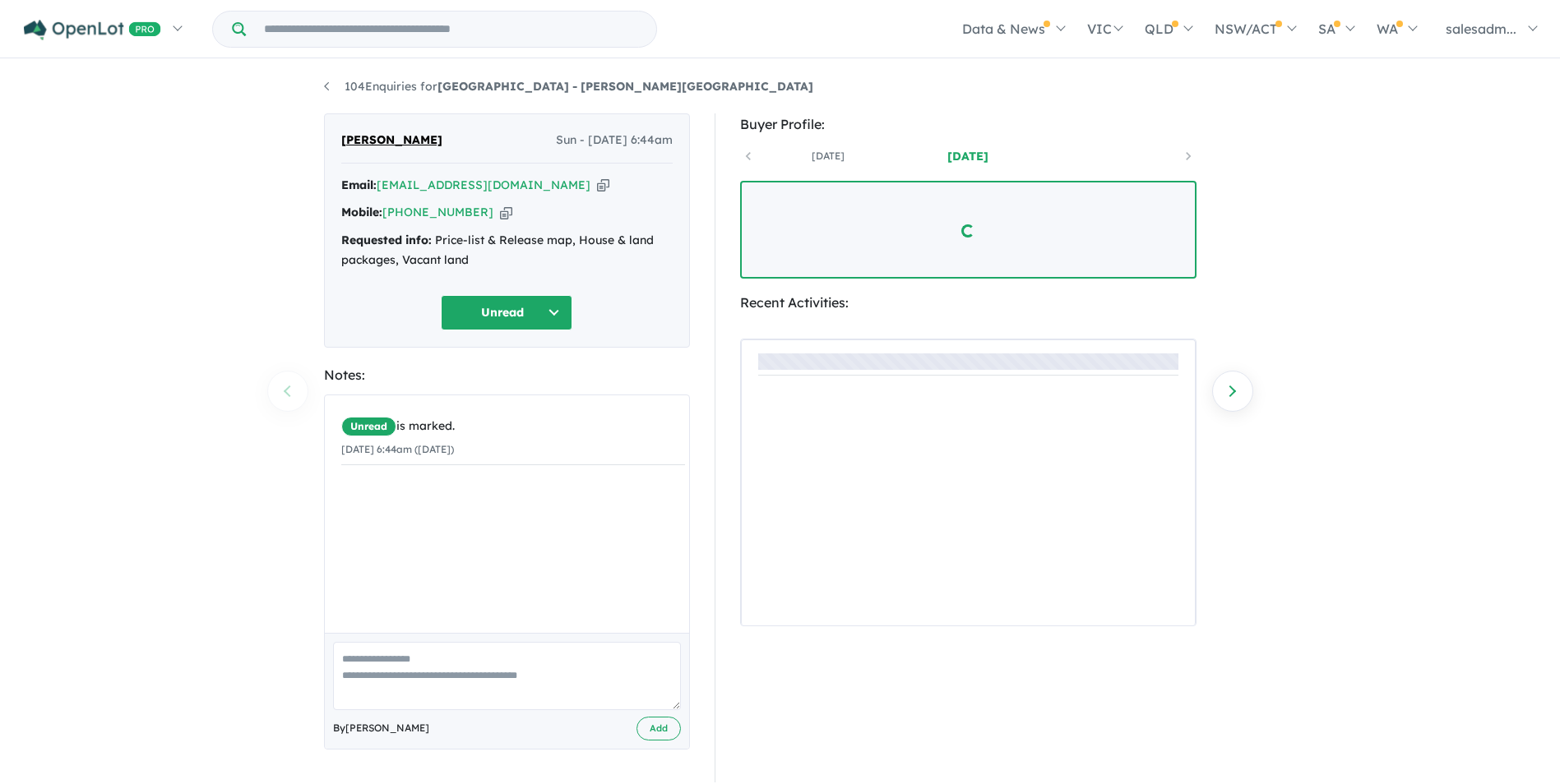
click at [597, 185] on icon "button" at bounding box center [603, 185] width 12 height 17
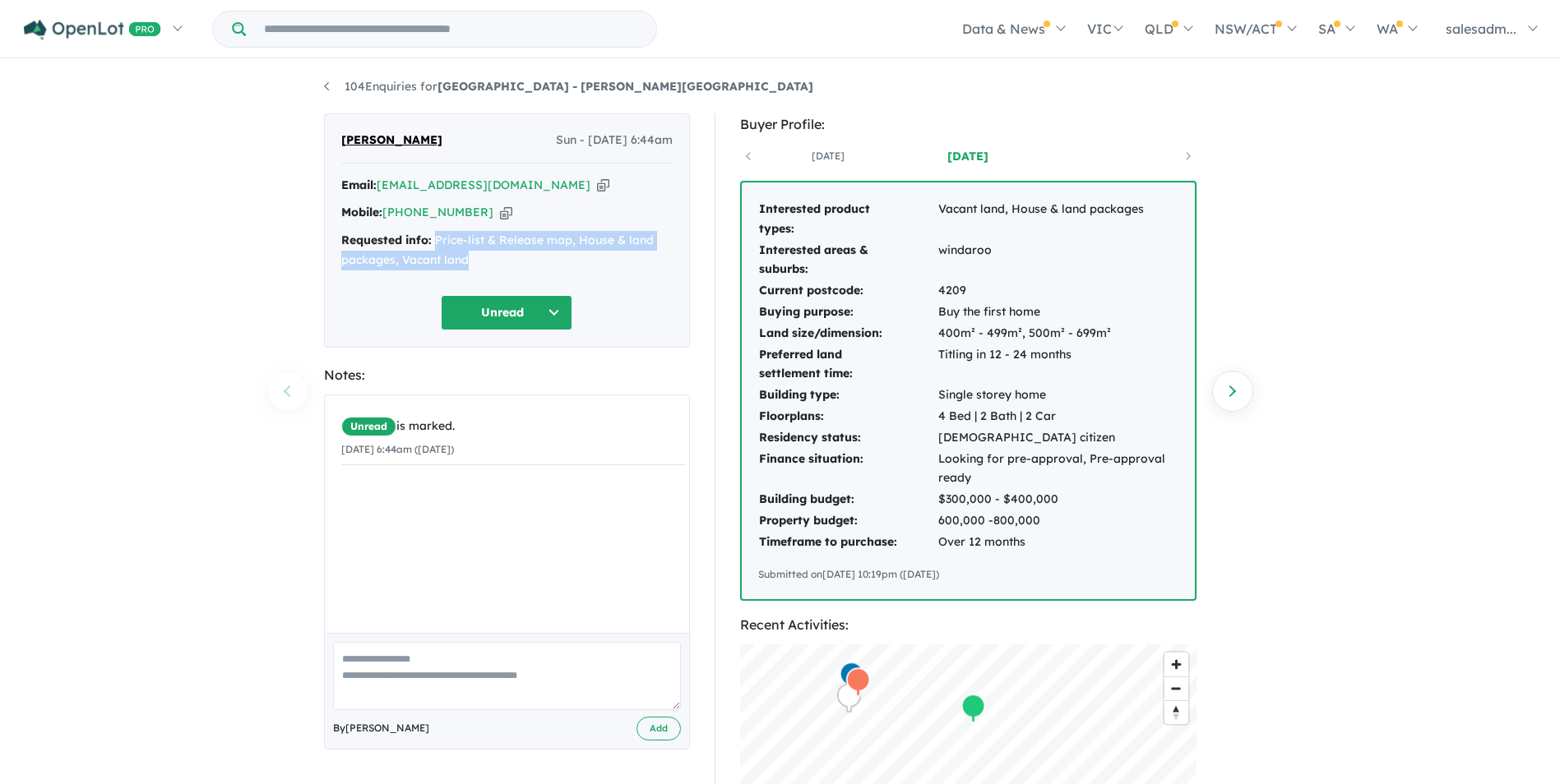
drag, startPoint x: 476, startPoint y: 265, endPoint x: 436, endPoint y: 238, distance: 48.3
click at [436, 238] on div "Requested info: Price-list & Release map, House & land packages, Vacant land" at bounding box center [507, 251] width 332 height 40
copy div "Price-list & Release map, House & land packages, Vacant land"
